Goal: Check status

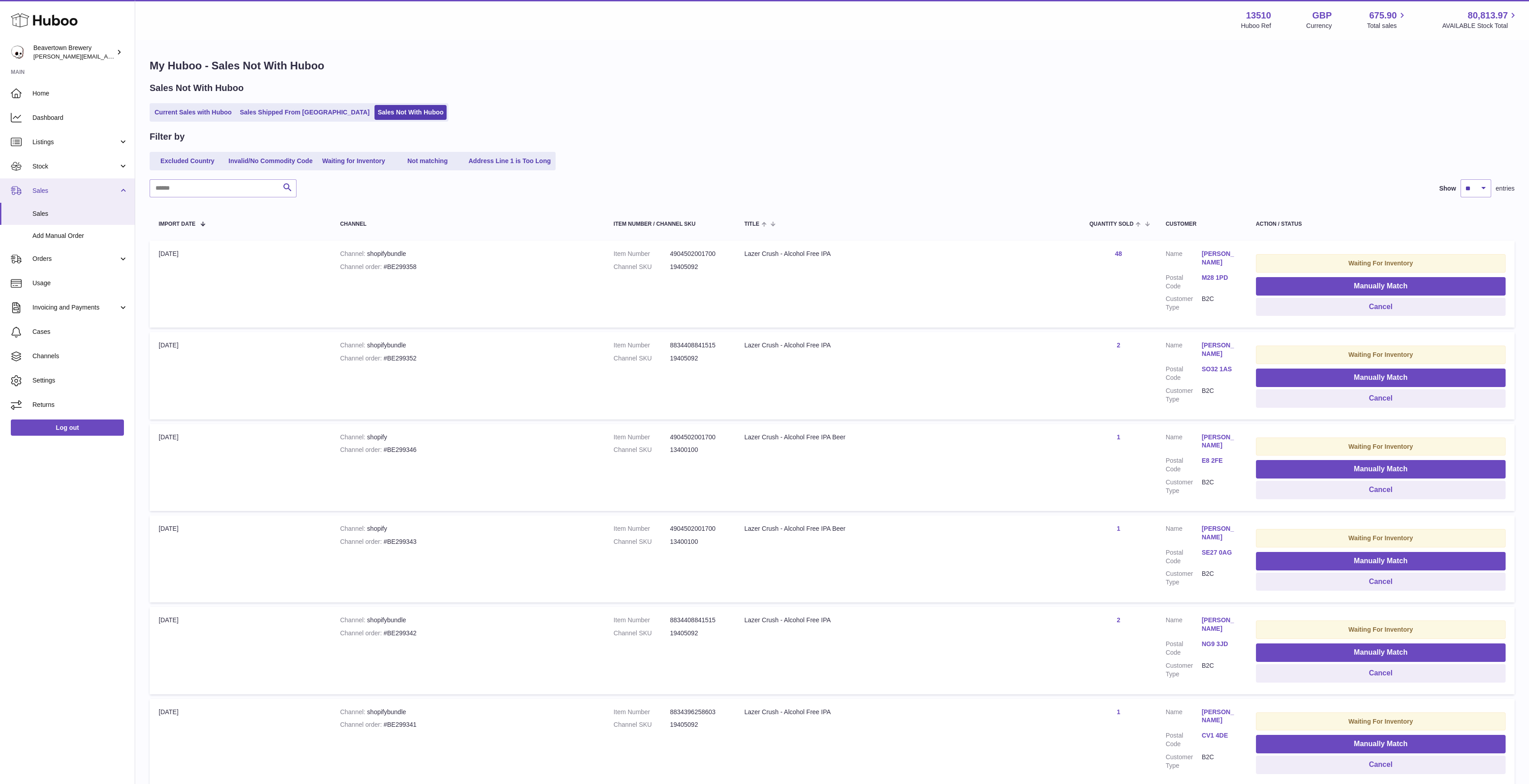
click at [57, 191] on span "Sales" at bounding box center [75, 190] width 86 height 9
click at [53, 190] on span "Sales" at bounding box center [75, 190] width 86 height 9
click at [53, 214] on span "Sales" at bounding box center [80, 214] width 95 height 9
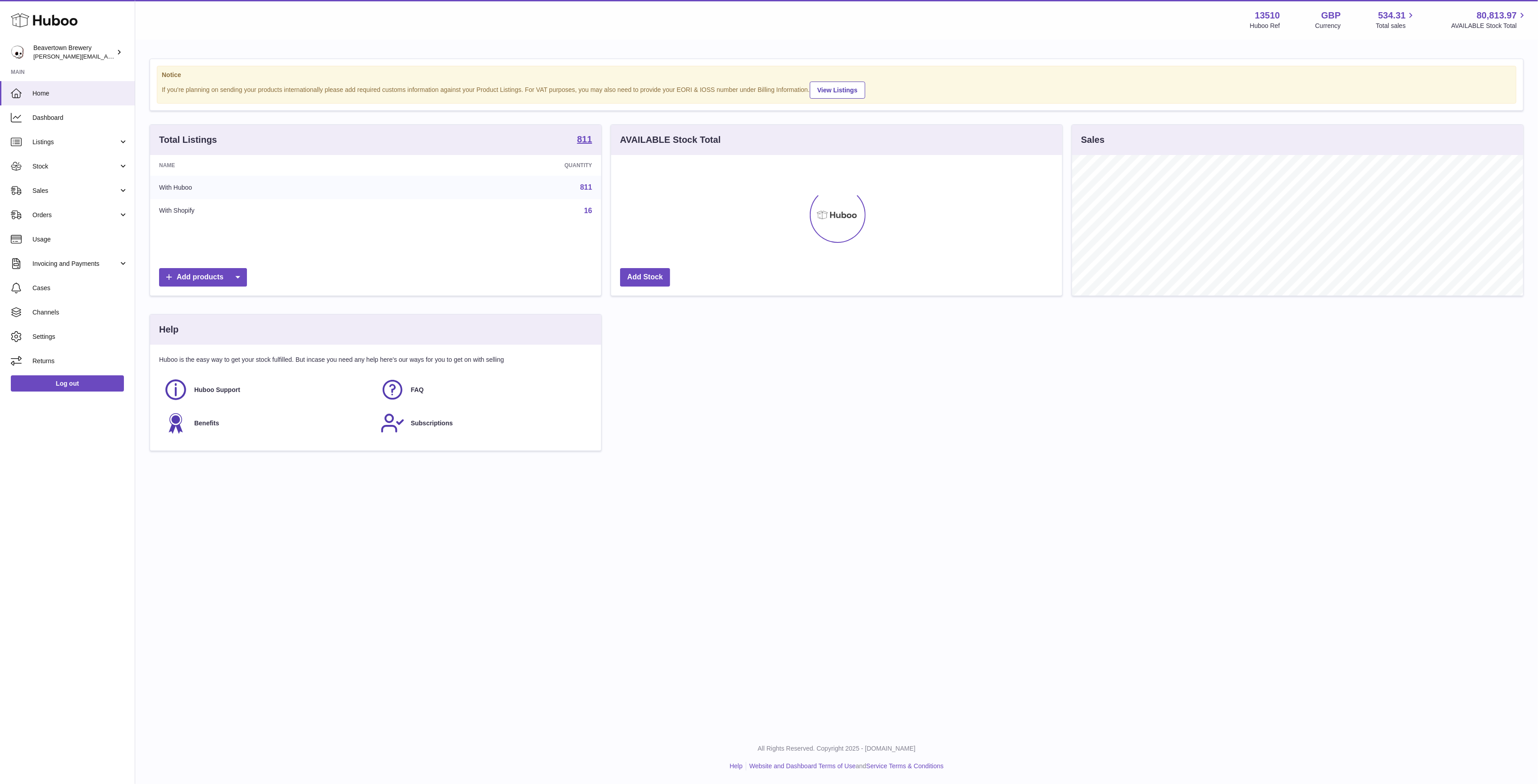
scroll to position [141, 451]
click at [53, 187] on span "Sales" at bounding box center [75, 190] width 86 height 9
click at [91, 217] on span "Sales" at bounding box center [80, 214] width 95 height 9
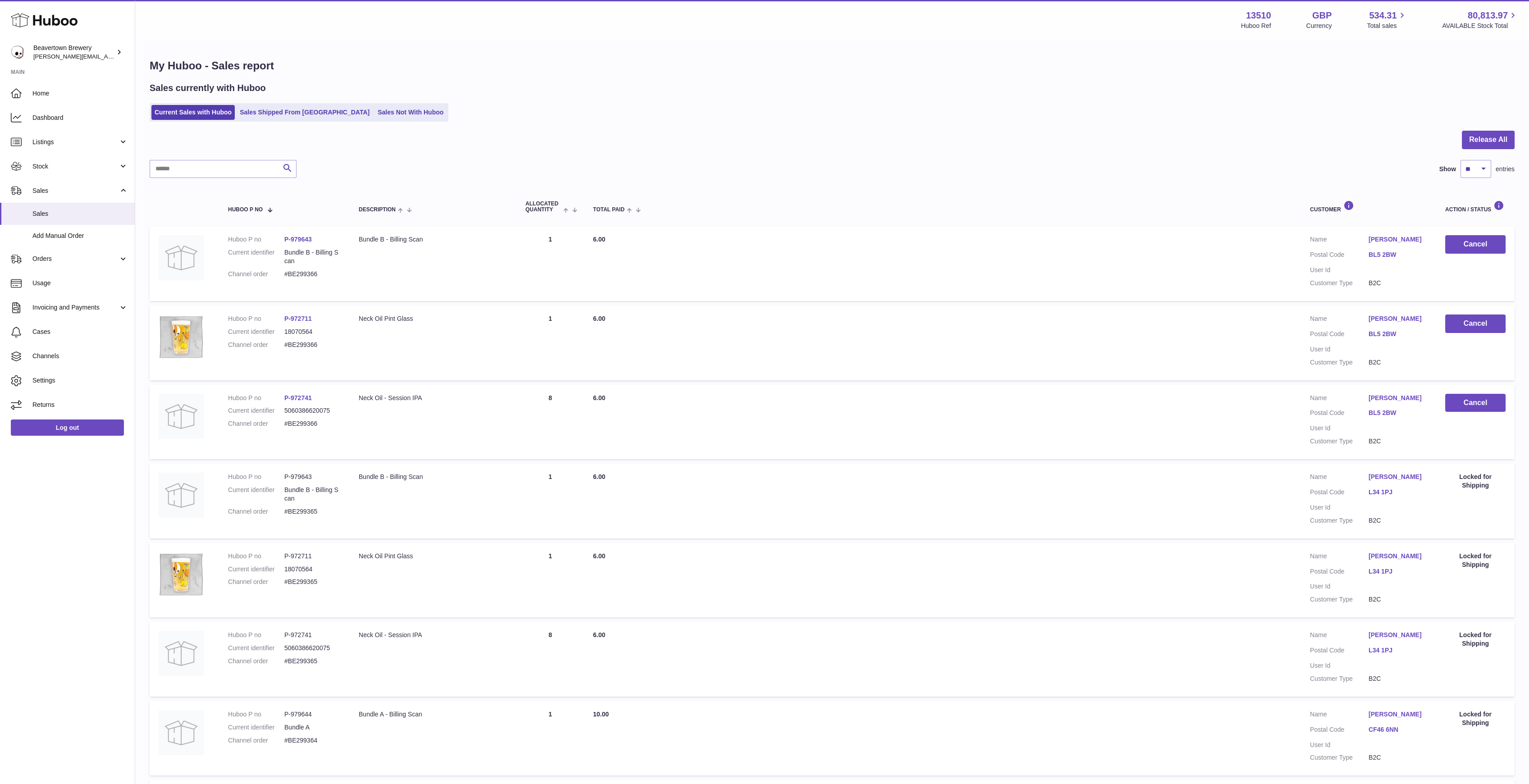
click at [198, 157] on div at bounding box center [832, 146] width 1366 height 29
click at [282, 122] on div "My Huboo - Sales report Sales currently with Huboo Current Sales with Huboo Sal…" at bounding box center [832, 549] width 1394 height 1018
click at [282, 116] on link "Sales Shipped From [GEOGRAPHIC_DATA]" at bounding box center [305, 112] width 136 height 15
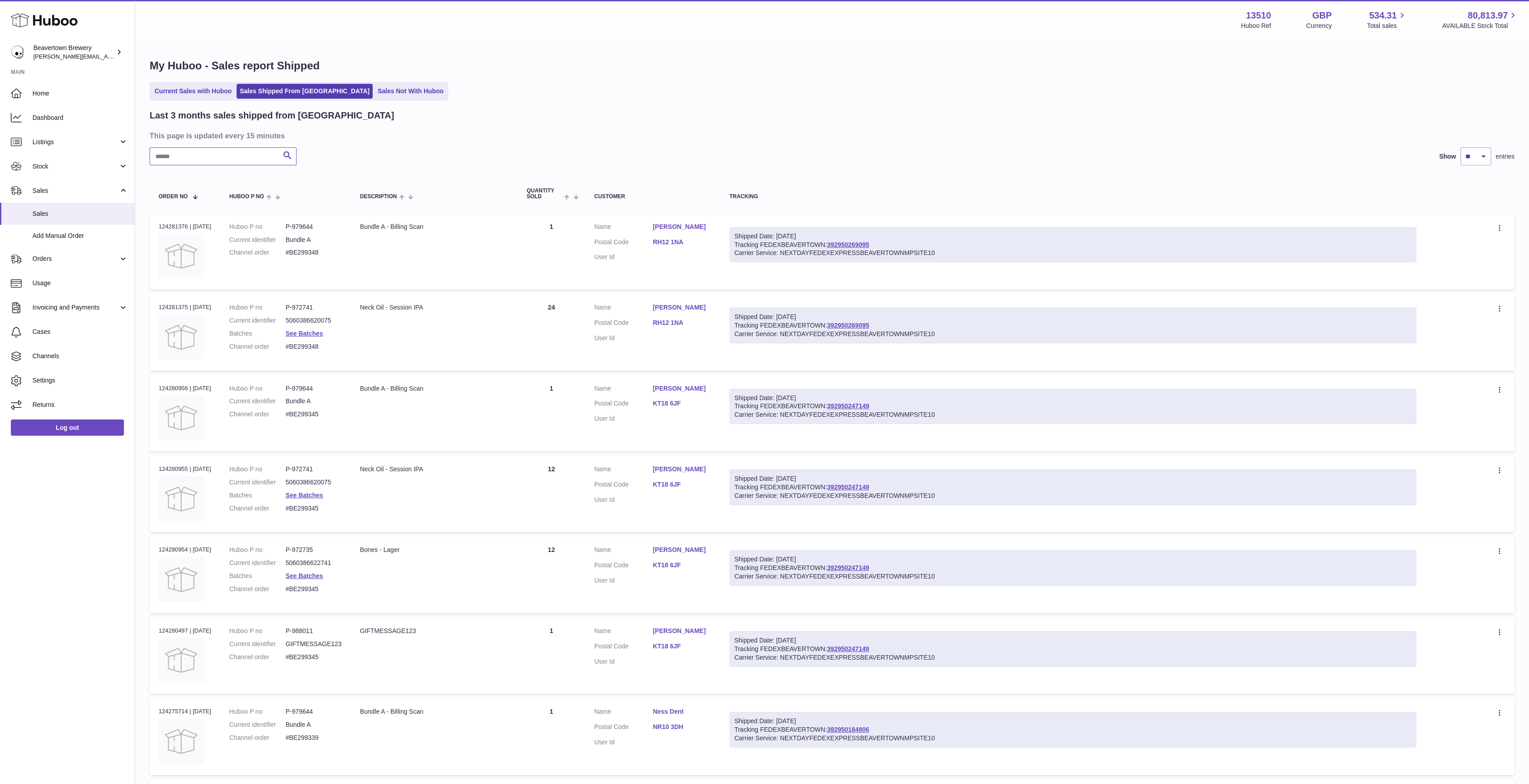
click at [242, 157] on input "text" at bounding box center [223, 156] width 147 height 18
paste input "*****"
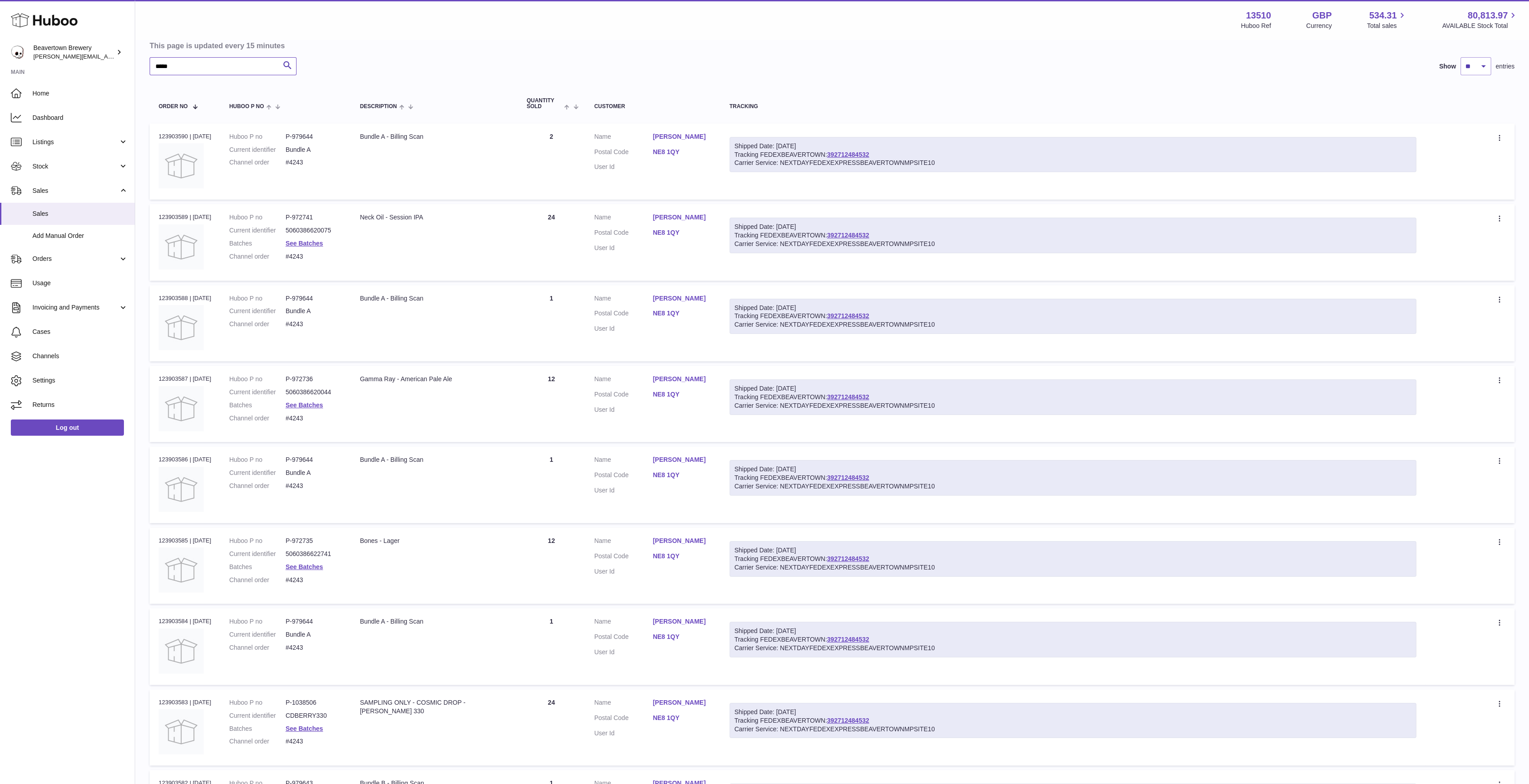
scroll to position [6, 0]
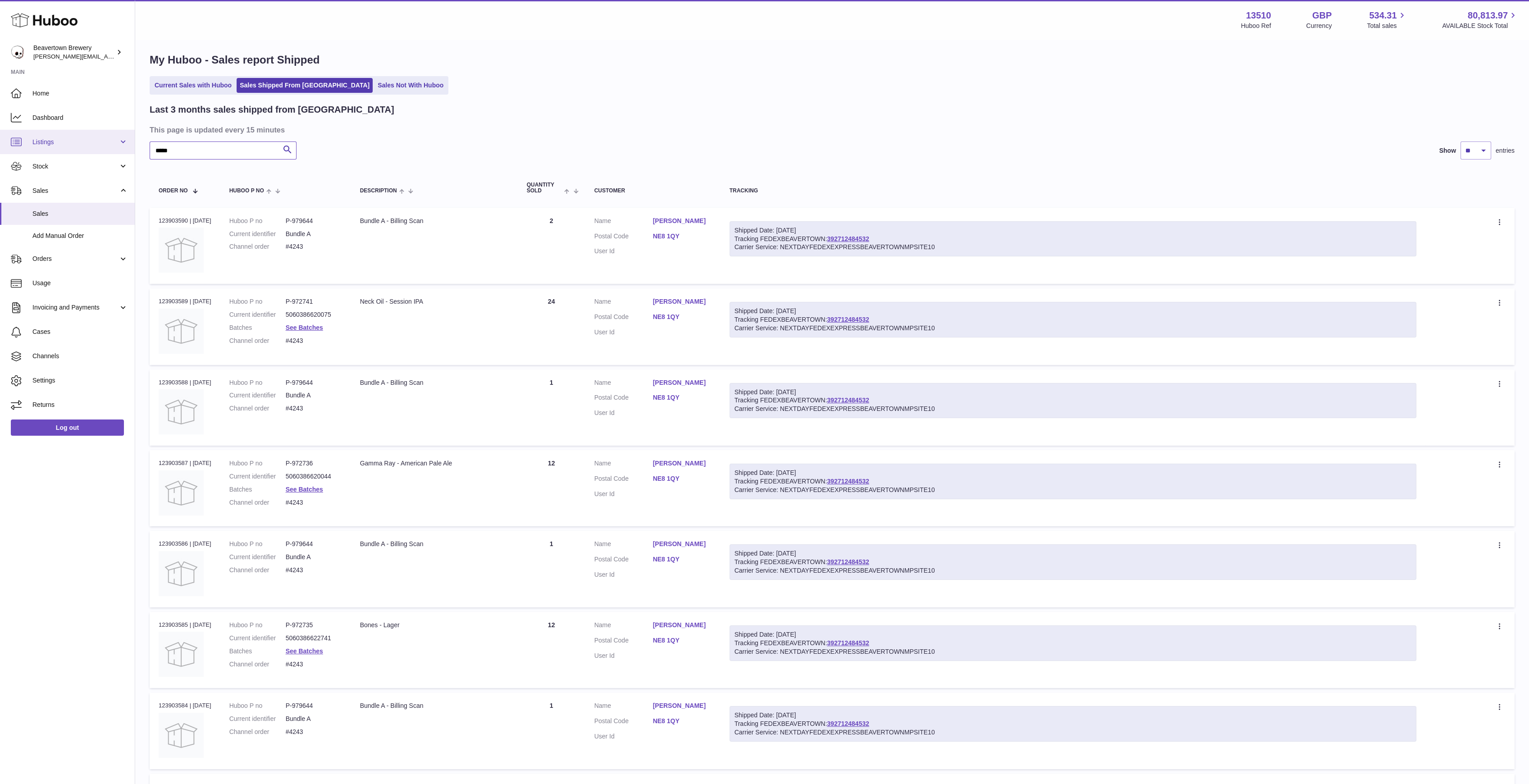
drag, startPoint x: 195, startPoint y: 143, endPoint x: 46, endPoint y: 142, distance: 149.0
click at [46, 142] on div "Huboo Beavertown Brewery Matthew.McCormack@beavertownbrewery.co.uk Main Home Da…" at bounding box center [764, 540] width 1529 height 1093
paste input "text"
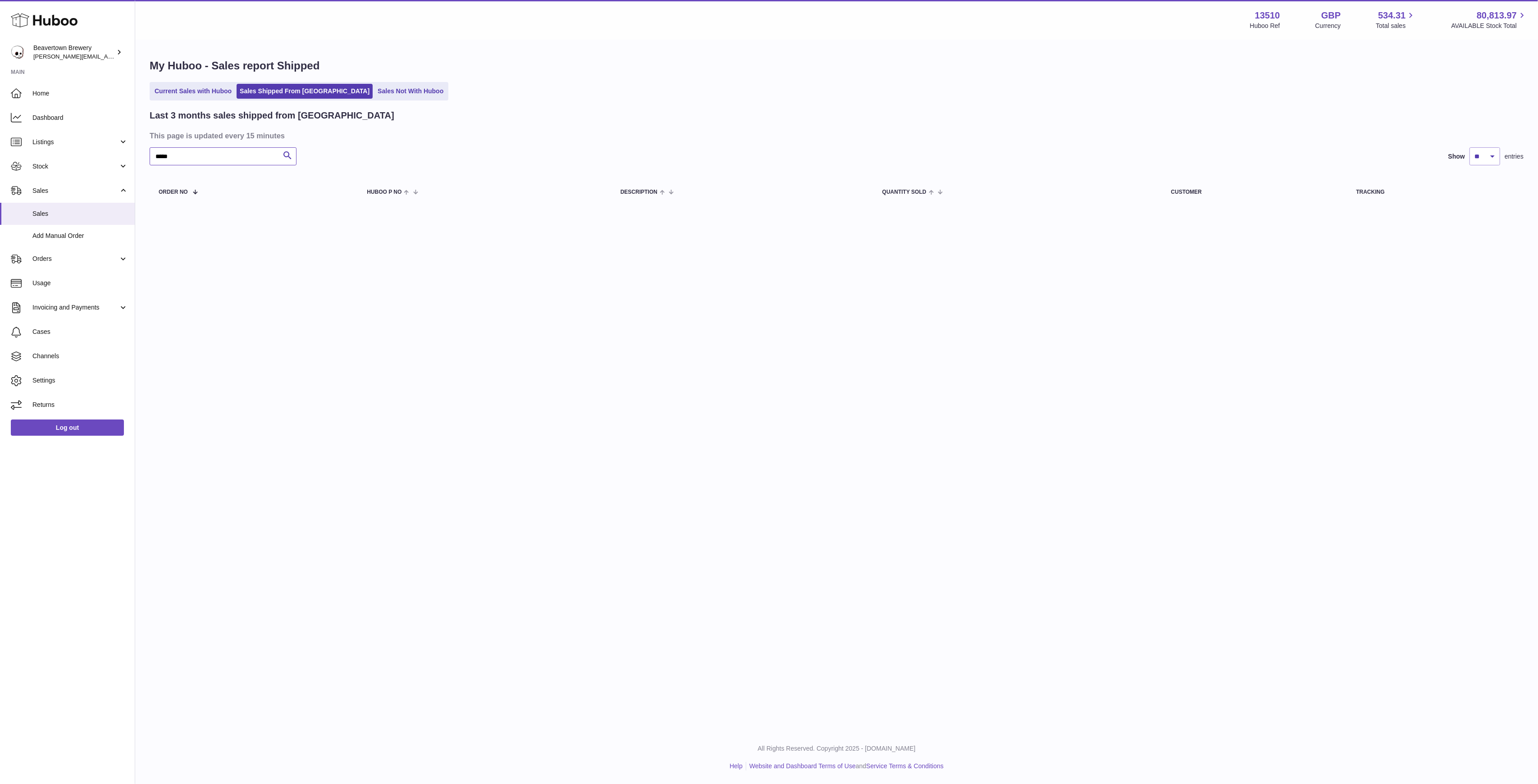
type input "*****"
click at [70, 165] on span "Stock" at bounding box center [75, 166] width 86 height 9
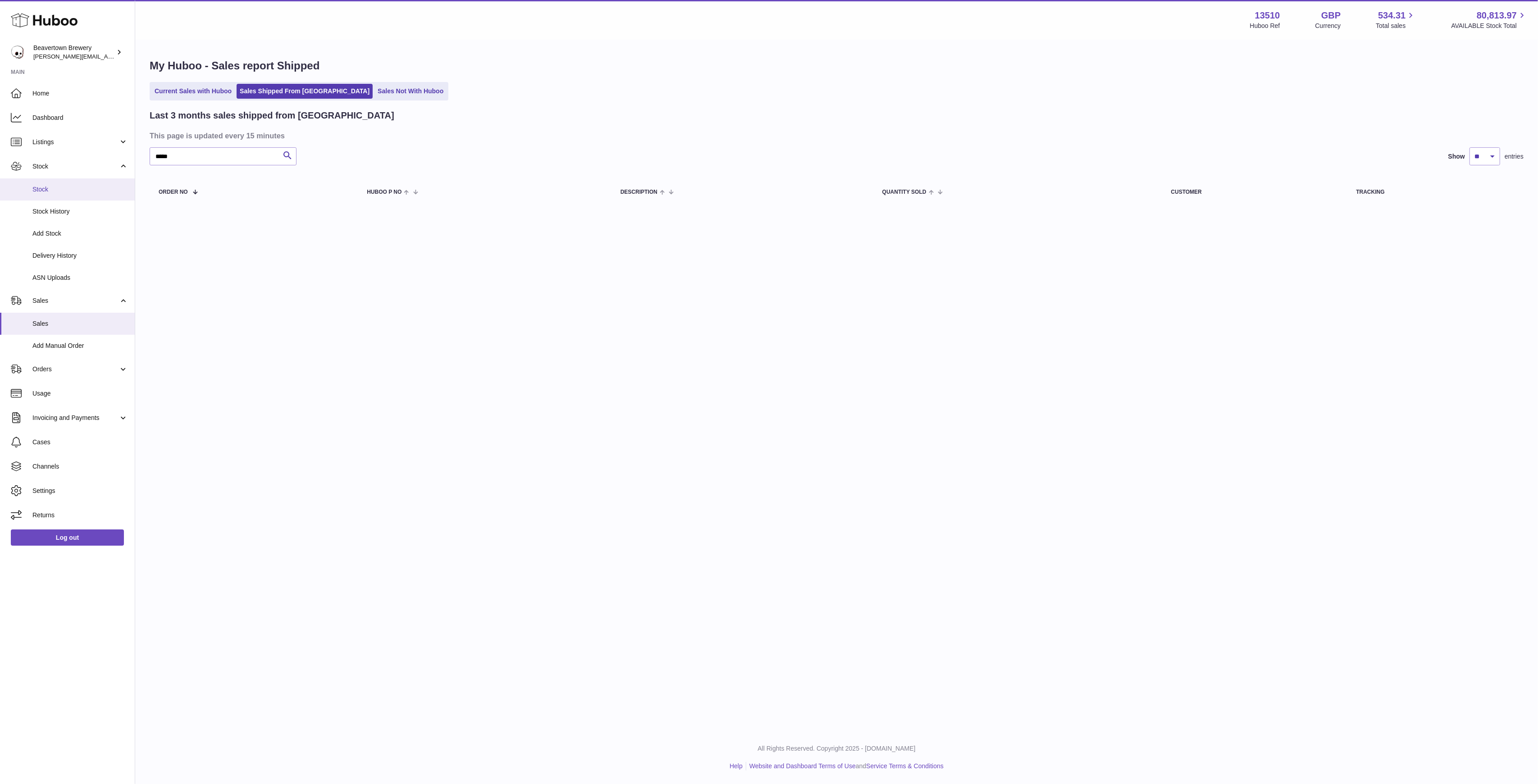
click at [53, 194] on link "Stock" at bounding box center [67, 190] width 135 height 22
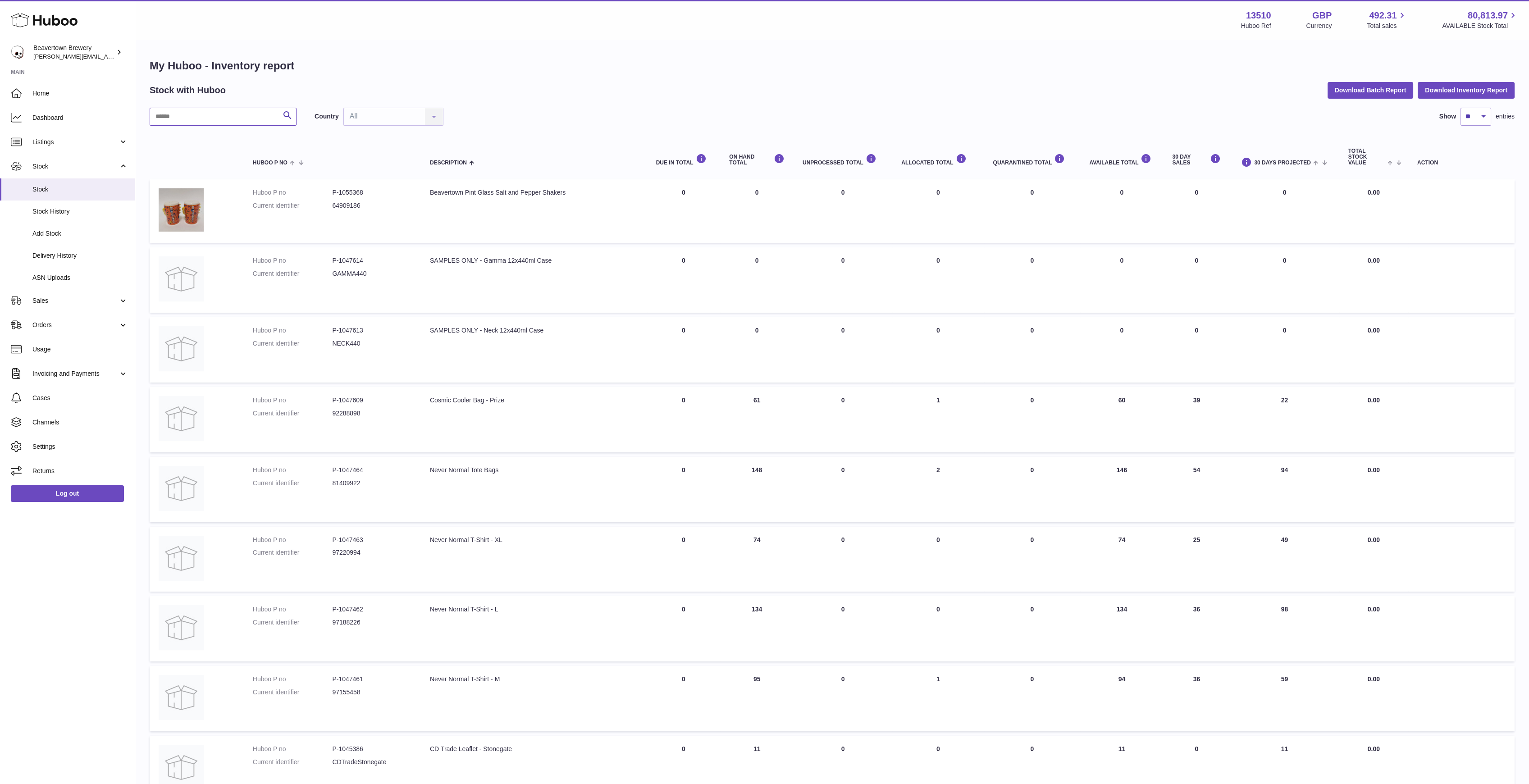
click at [223, 116] on input "text" at bounding box center [223, 116] width 147 height 18
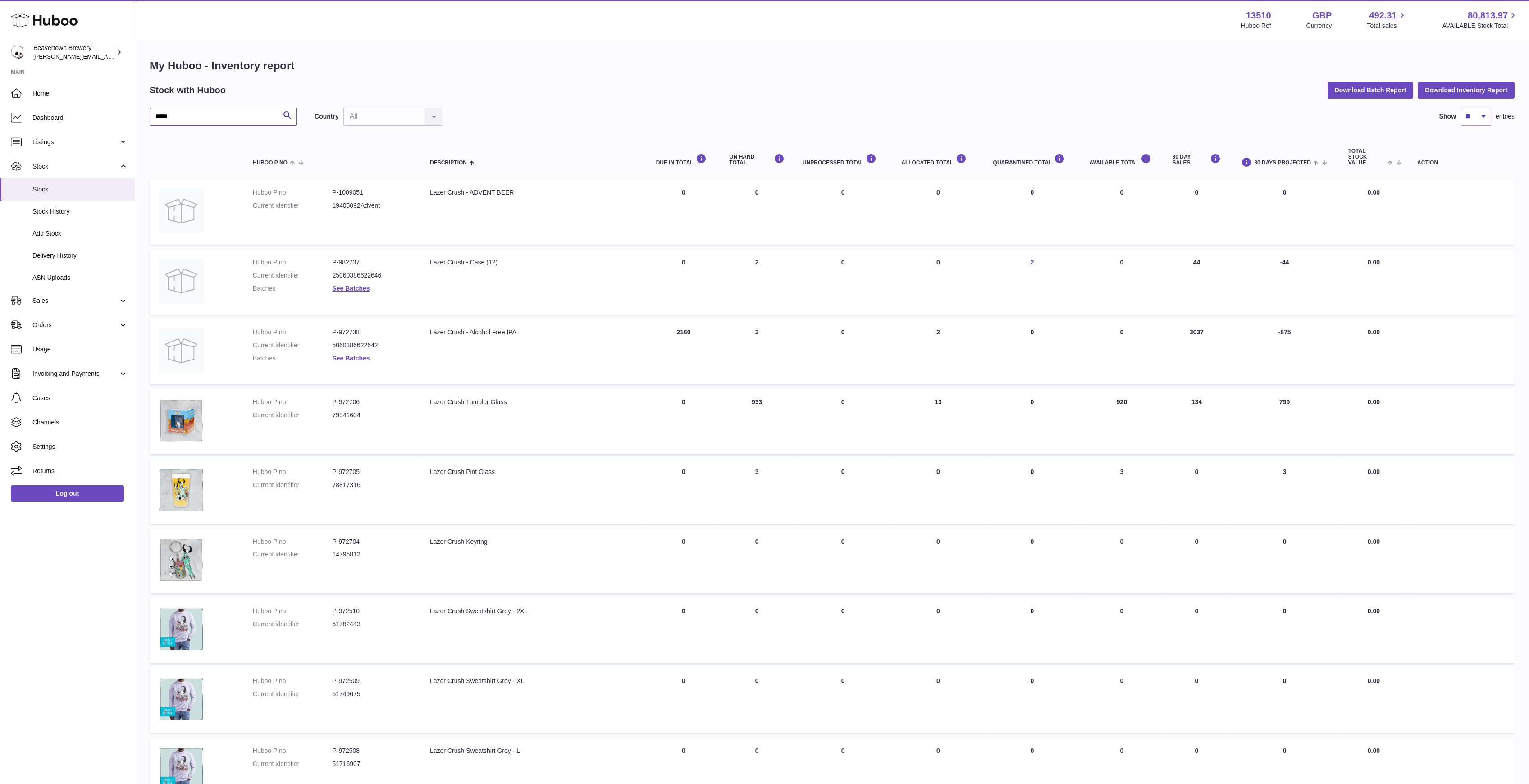
type input "*****"
